Goal: Transaction & Acquisition: Purchase product/service

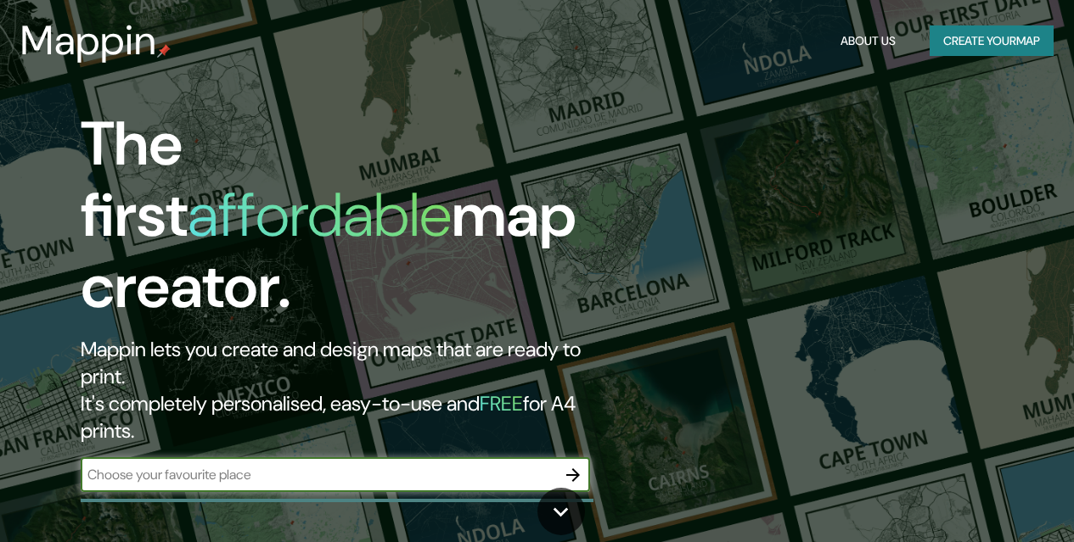
scroll to position [54, 0]
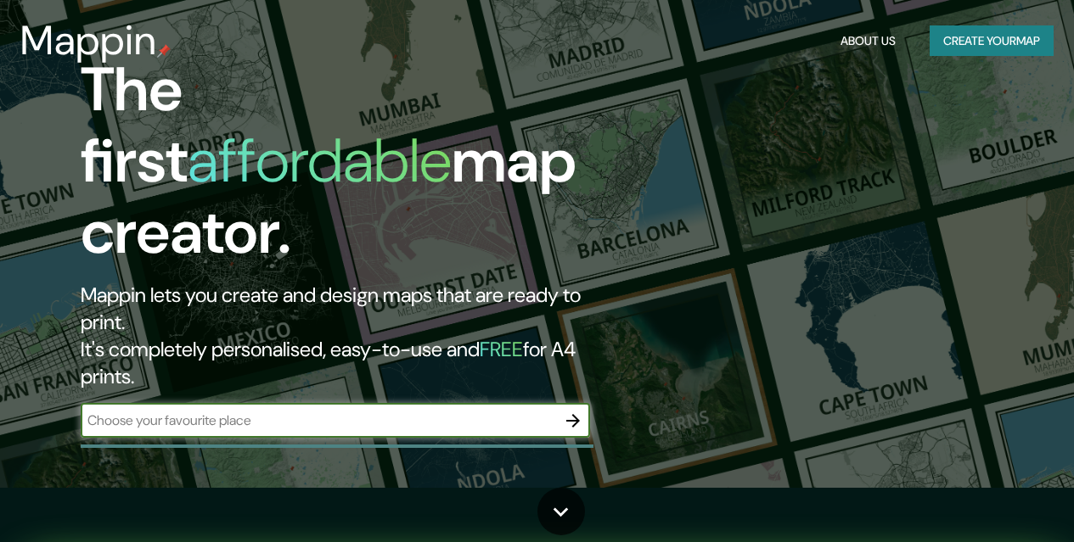
click at [329, 411] on input "text" at bounding box center [318, 421] width 475 height 20
type input "el polo"
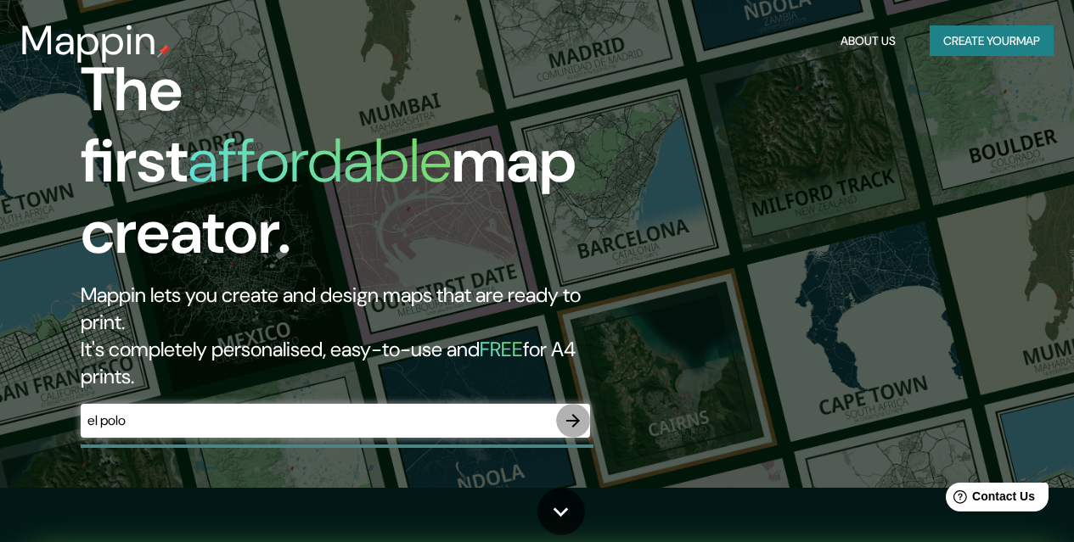
click at [572, 411] on icon "button" at bounding box center [573, 421] width 20 height 20
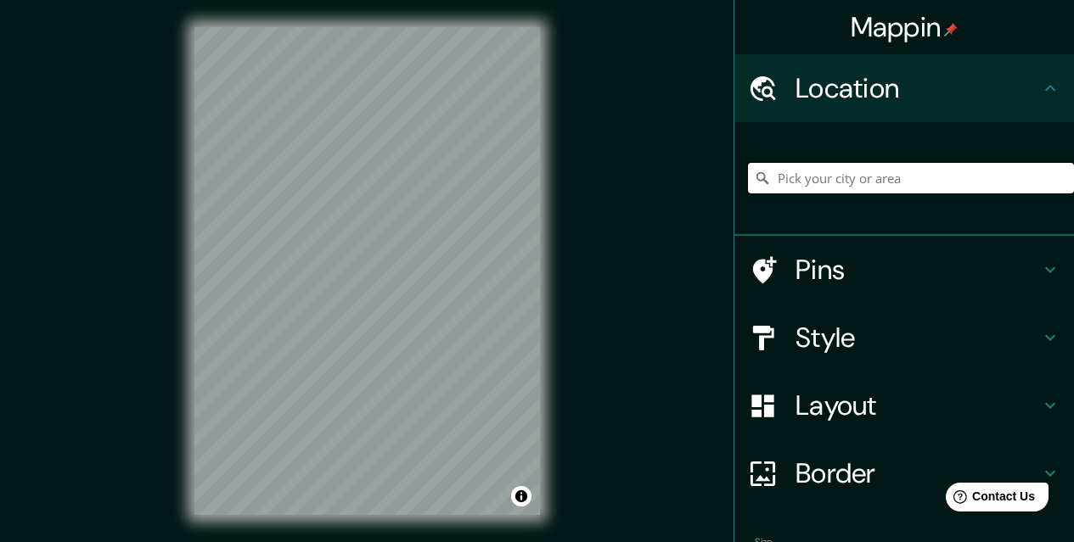
click at [834, 182] on input "Pick your city or area" at bounding box center [911, 178] width 326 height 31
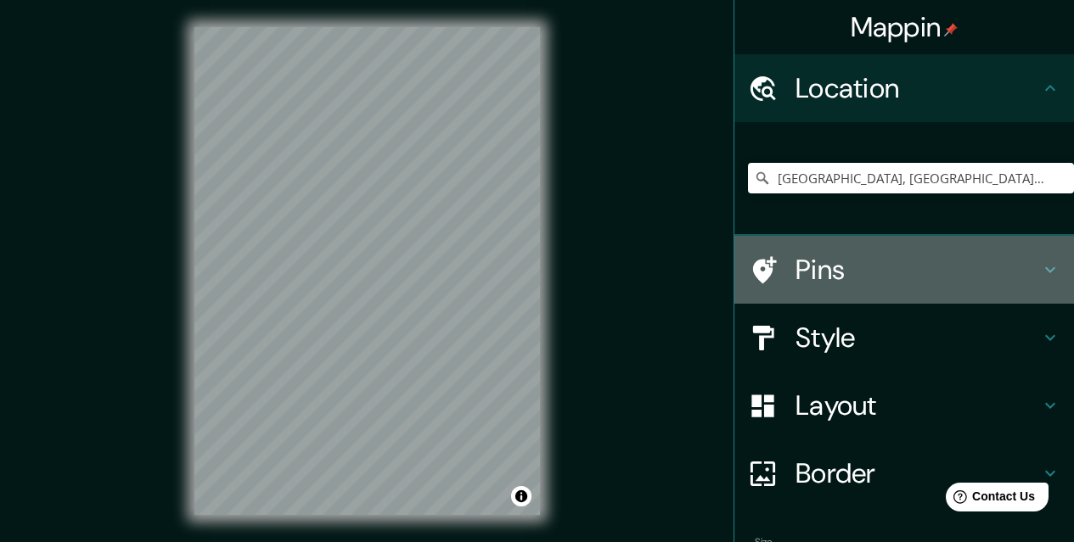
click at [795, 279] on h4 "Pins" at bounding box center [917, 270] width 245 height 34
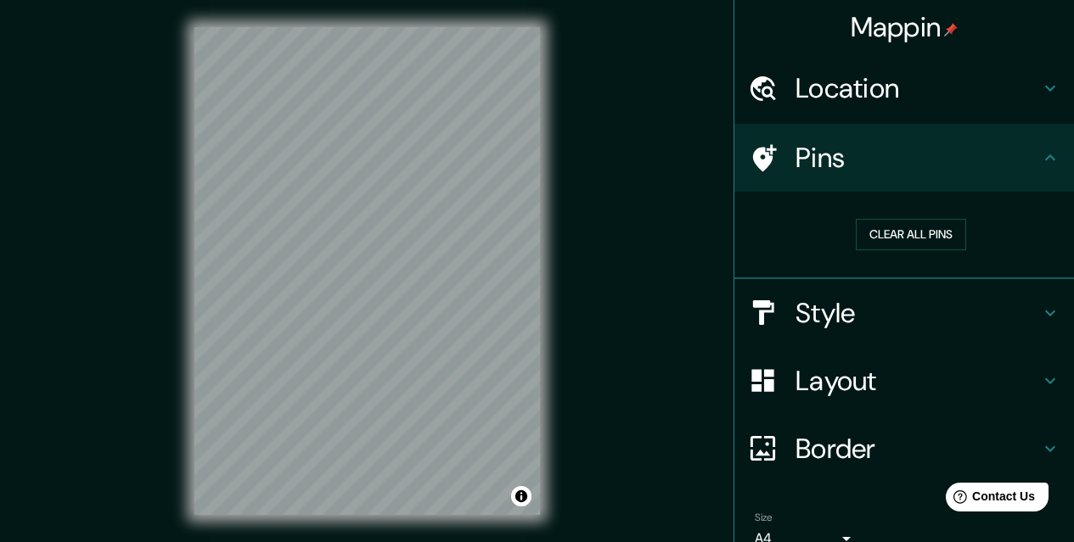
click at [875, 331] on div "Style" at bounding box center [904, 313] width 340 height 68
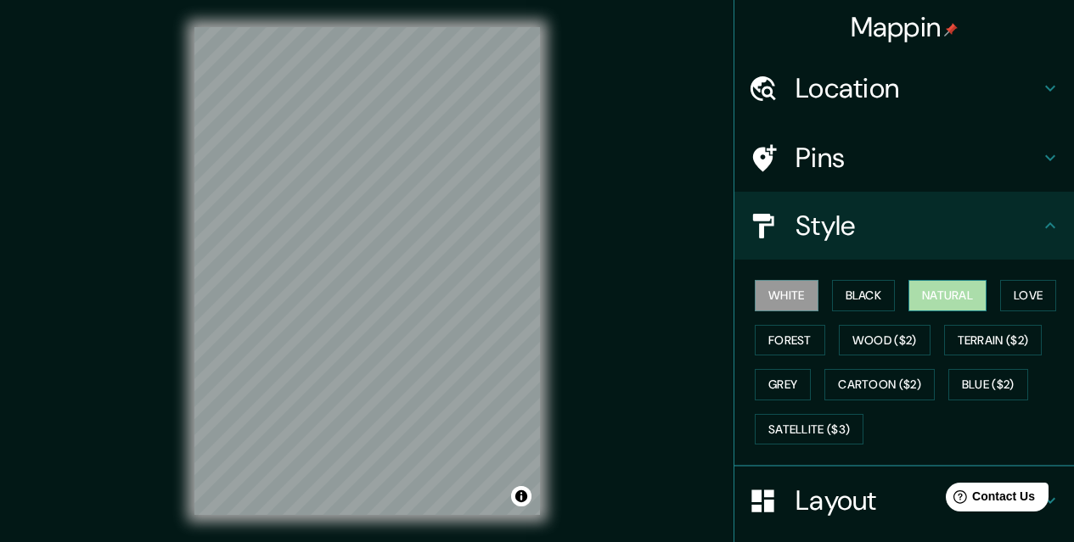
click at [910, 282] on button "Natural" at bounding box center [947, 295] width 78 height 31
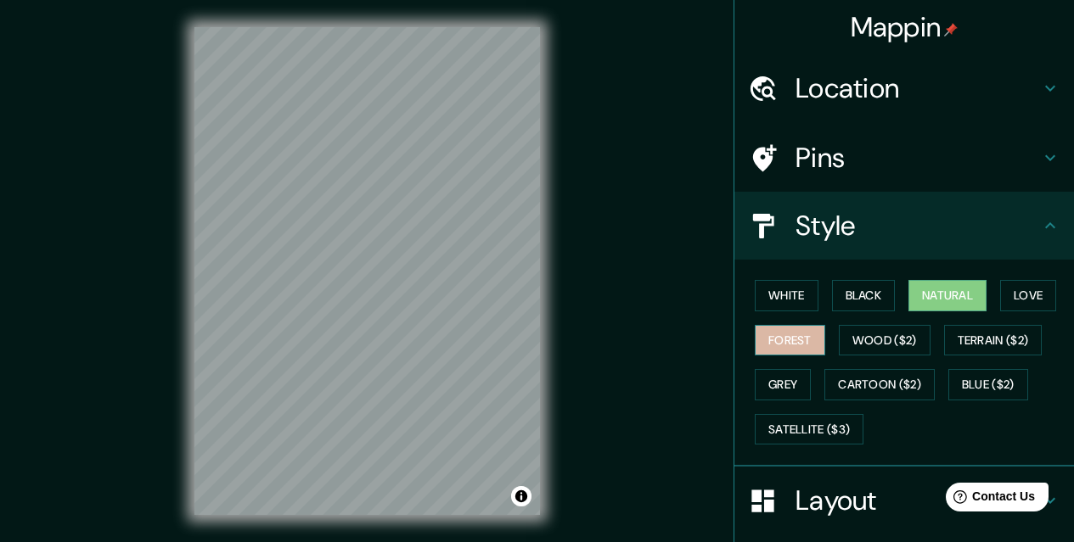
click at [769, 346] on button "Forest" at bounding box center [790, 340] width 70 height 31
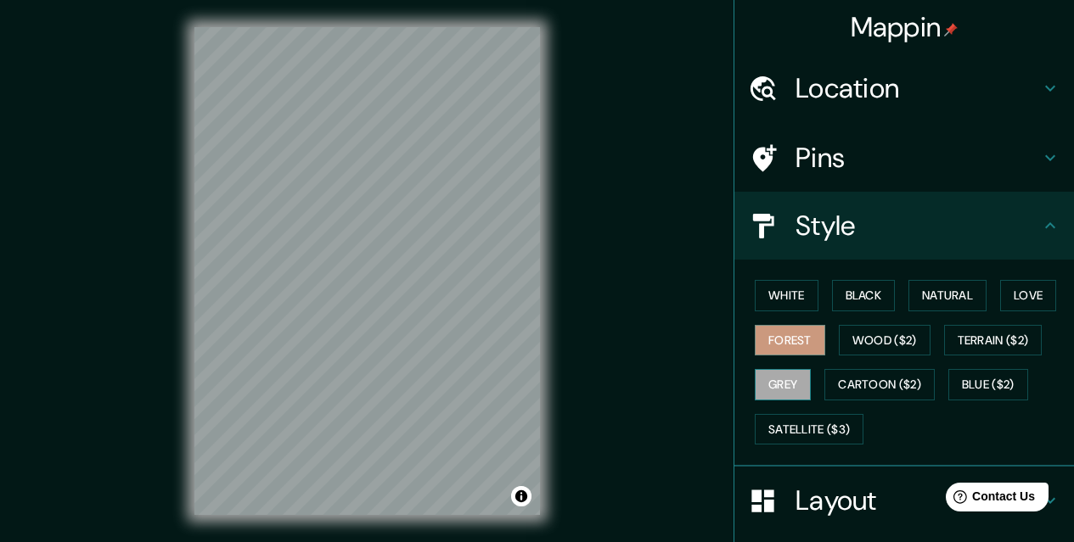
click at [779, 380] on button "Grey" at bounding box center [783, 384] width 56 height 31
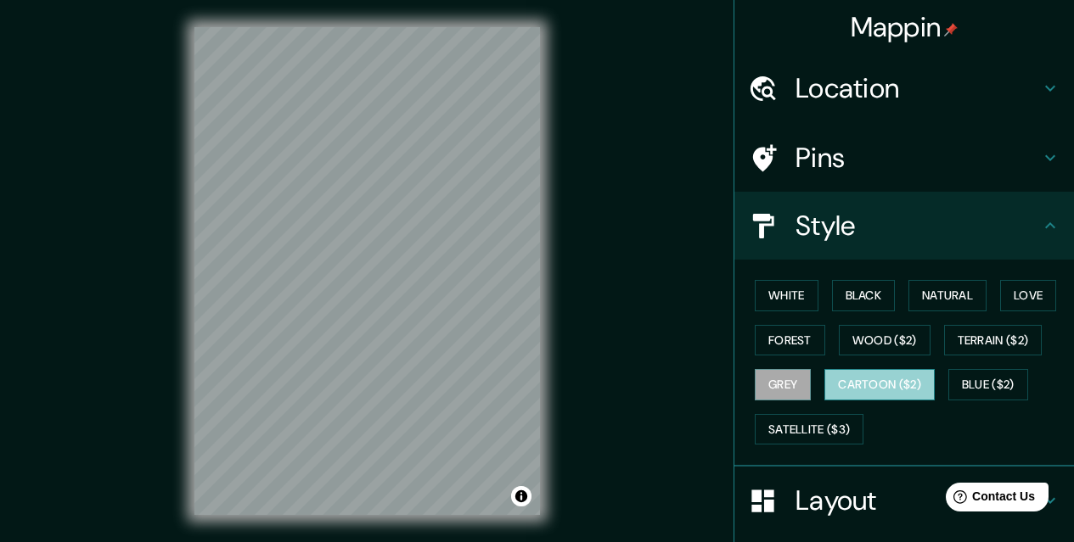
click at [862, 378] on button "Cartoon ($2)" at bounding box center [879, 384] width 110 height 31
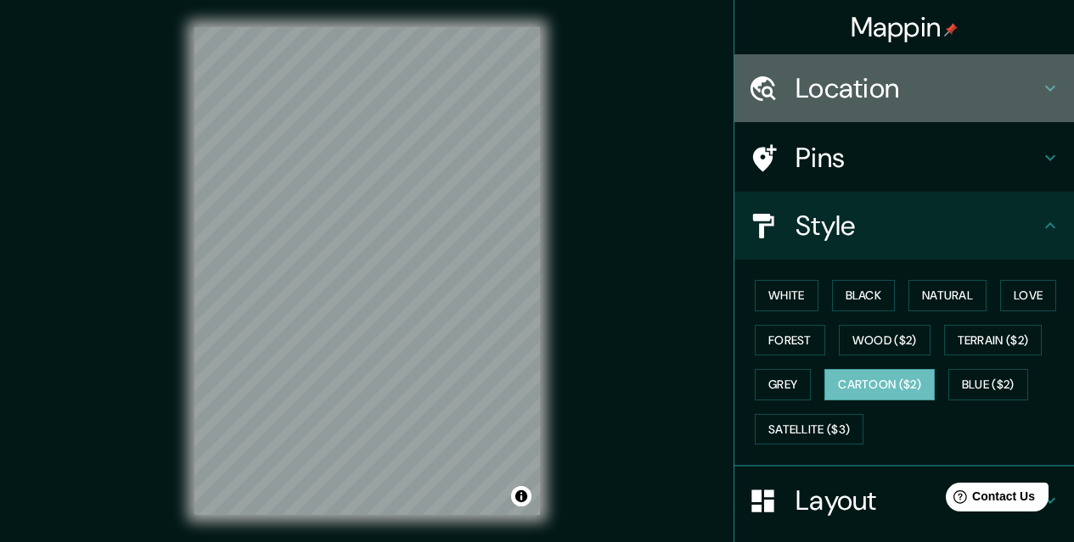
click at [859, 82] on h4 "Location" at bounding box center [917, 88] width 245 height 34
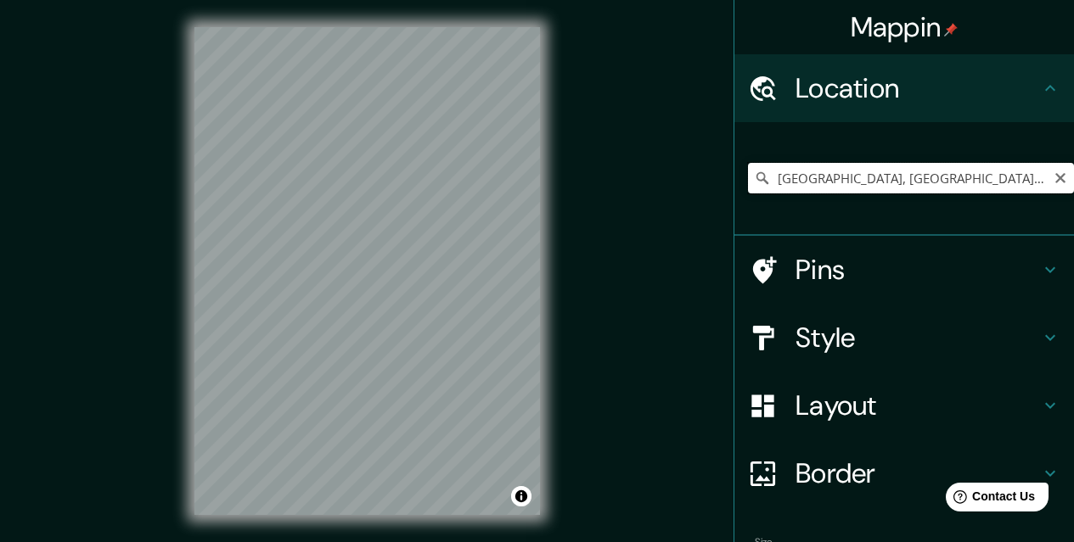
click at [859, 179] on input "[GEOGRAPHIC_DATA], [GEOGRAPHIC_DATA], [GEOGRAPHIC_DATA], [GEOGRAPHIC_DATA]" at bounding box center [911, 178] width 326 height 31
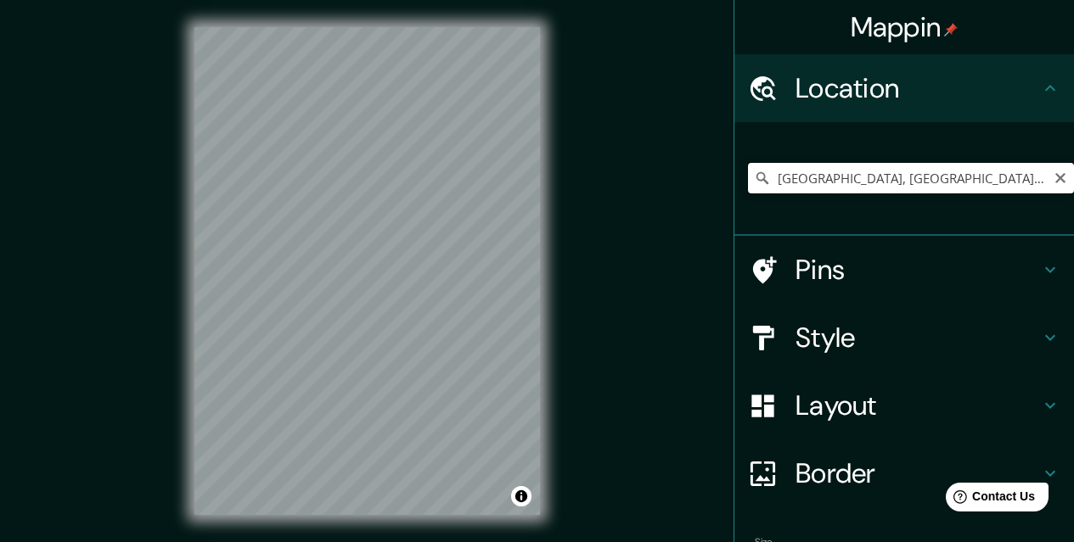
click at [859, 179] on input "[GEOGRAPHIC_DATA], [GEOGRAPHIC_DATA], [GEOGRAPHIC_DATA], [GEOGRAPHIC_DATA]" at bounding box center [911, 178] width 326 height 31
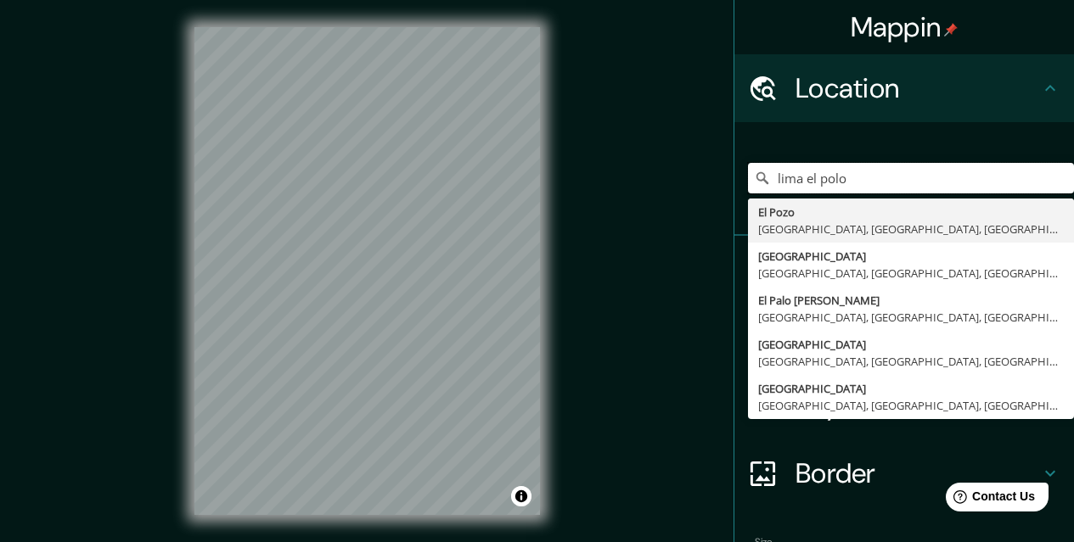
type input "lima el polo"
